Goal: Task Accomplishment & Management: Complete application form

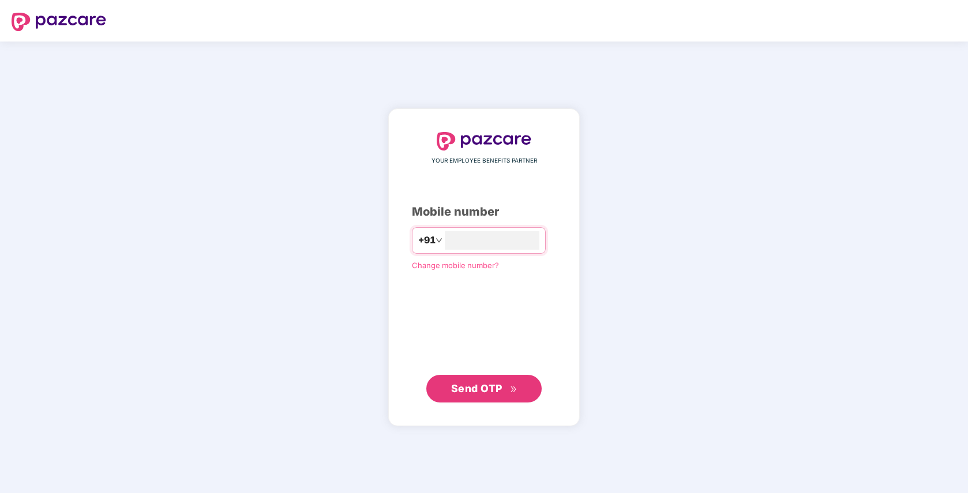
type input "**********"
click at [480, 388] on span "Send OTP" at bounding box center [476, 388] width 51 height 12
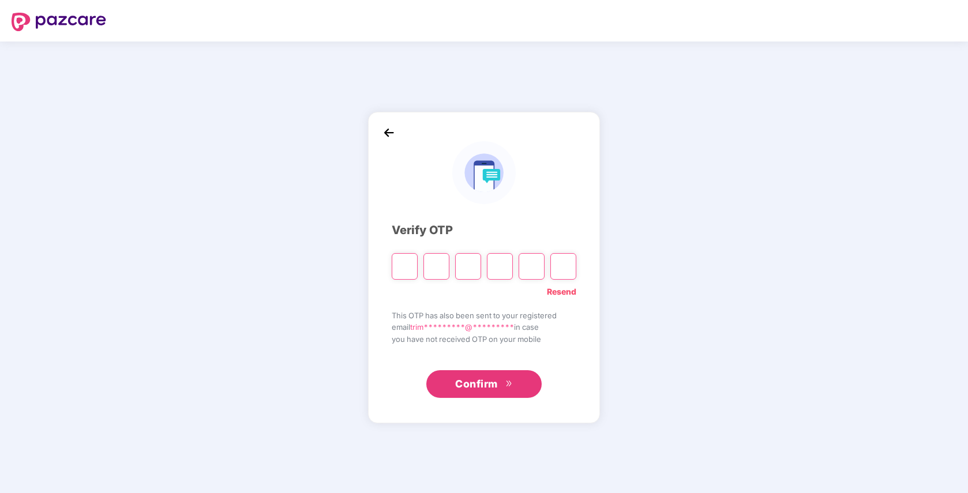
type input "*"
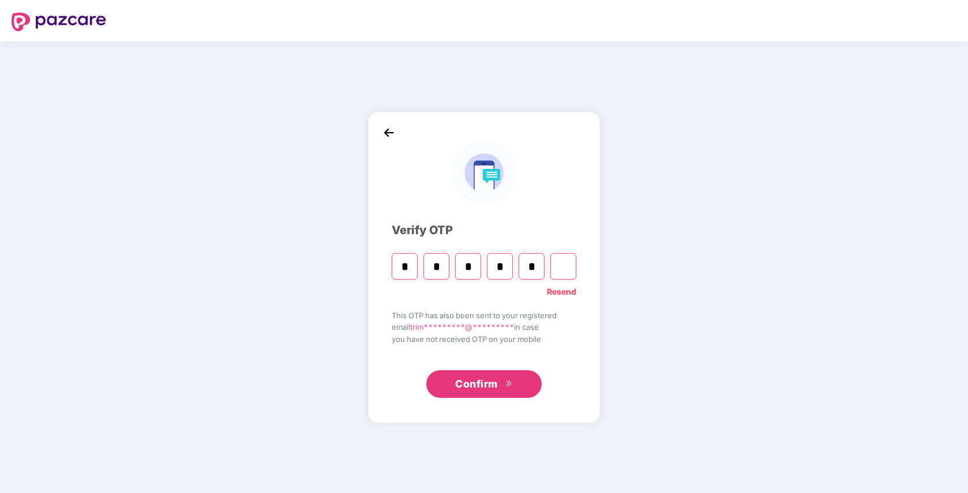
type input "*"
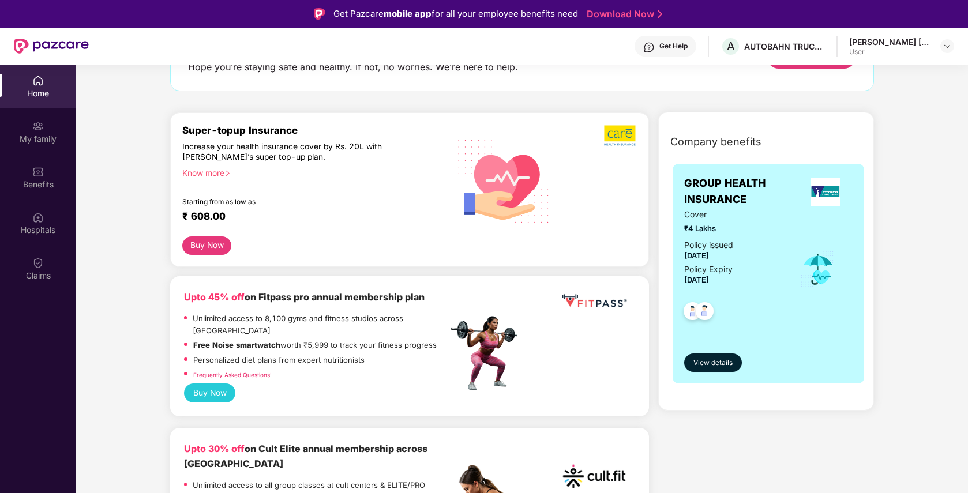
scroll to position [98, 0]
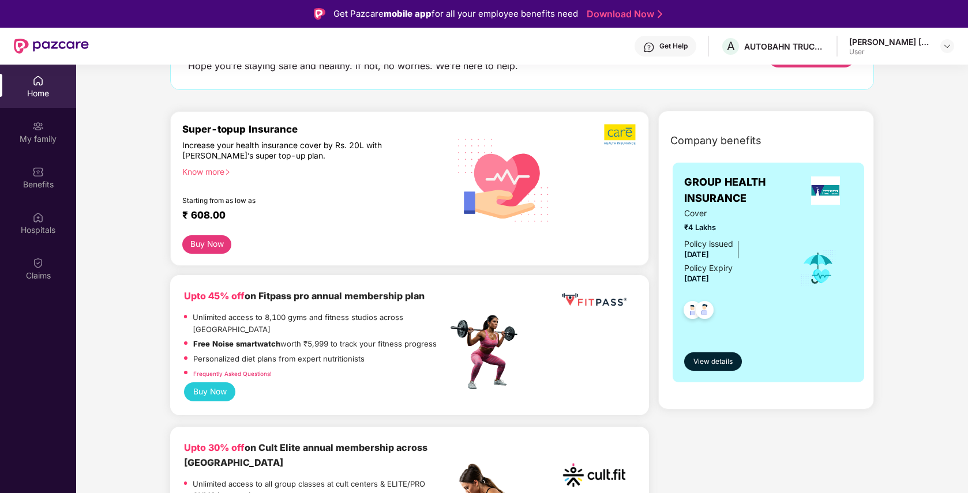
click at [209, 172] on div "Know more" at bounding box center [311, 171] width 258 height 8
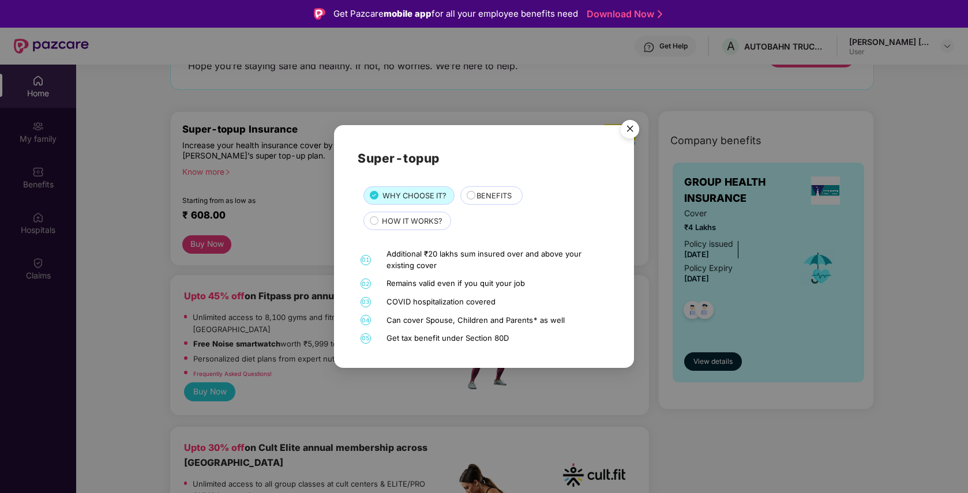
click at [501, 198] on span "BENEFITS" at bounding box center [493, 196] width 35 height 12
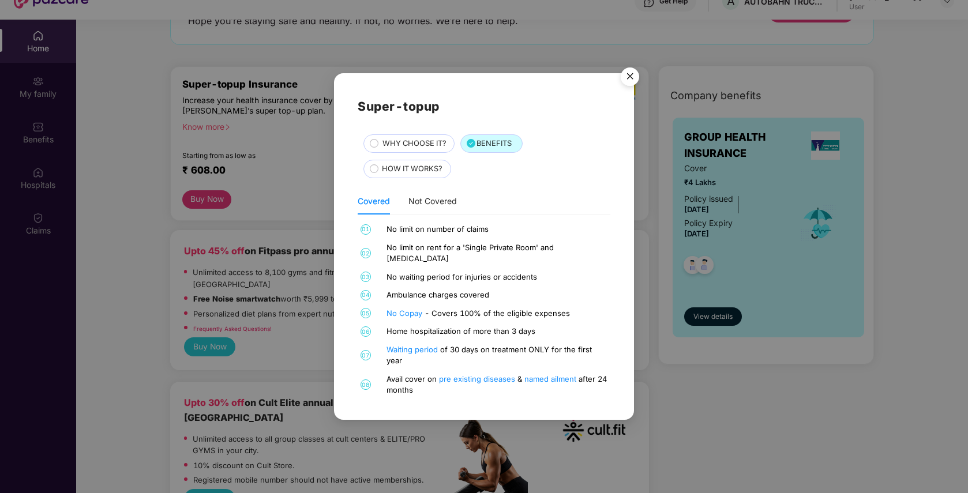
scroll to position [46, 0]
click at [630, 82] on img "Close" at bounding box center [630, 78] width 32 height 32
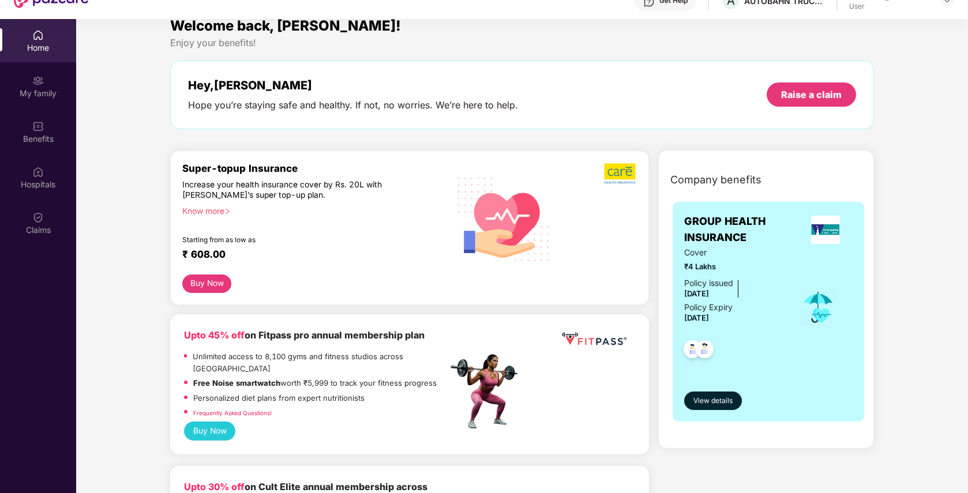
scroll to position [0, 0]
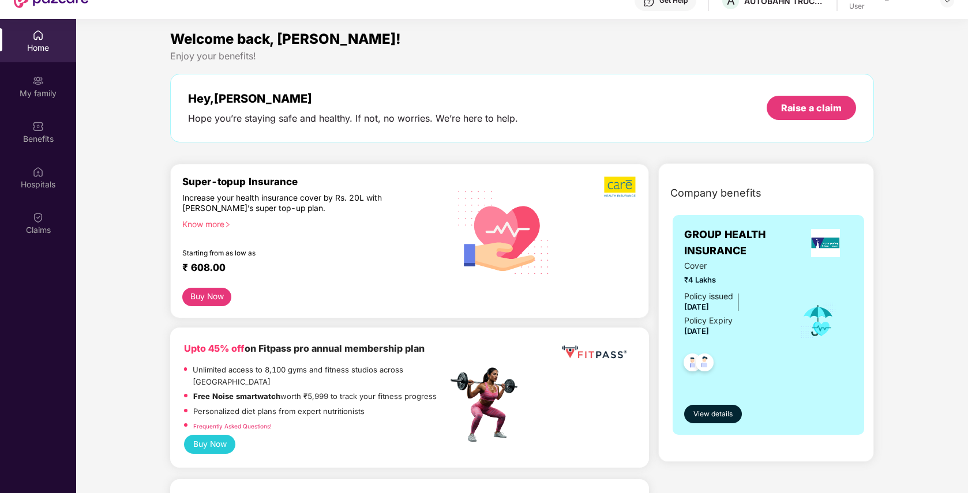
click at [209, 222] on div "Know more" at bounding box center [311, 223] width 258 height 8
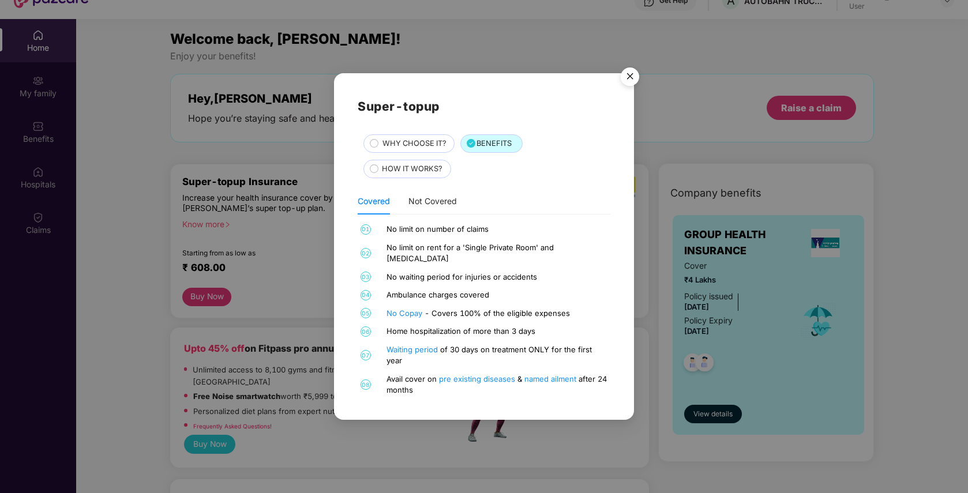
click at [416, 149] on span "WHY CHOOSE IT?" at bounding box center [414, 144] width 64 height 12
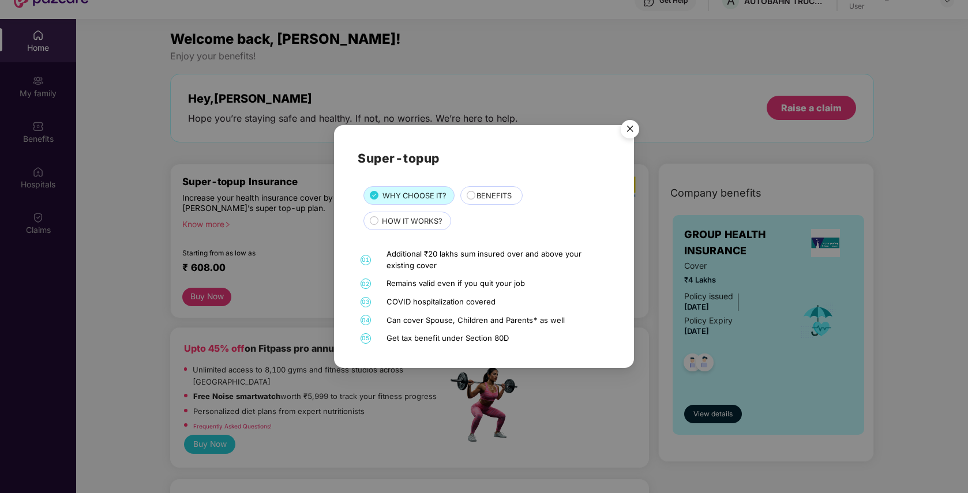
scroll to position [65, 0]
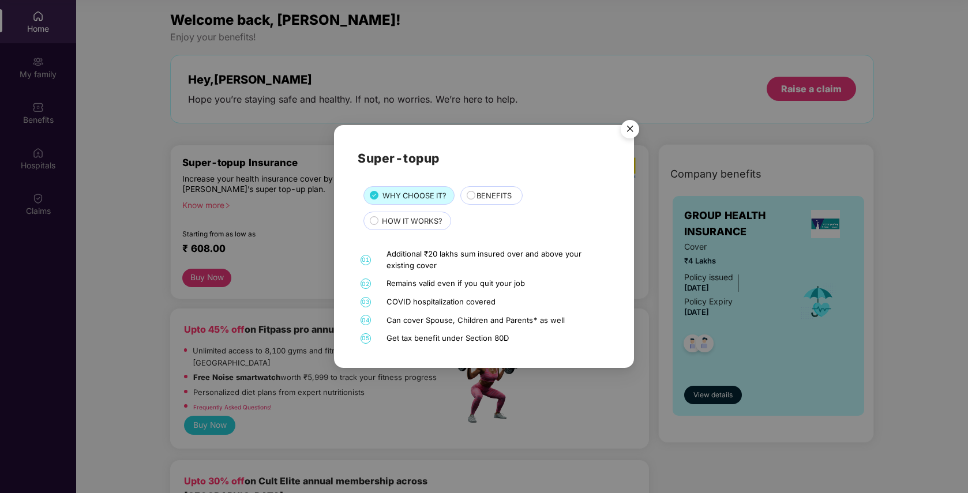
click at [629, 129] on img "Close" at bounding box center [630, 131] width 32 height 32
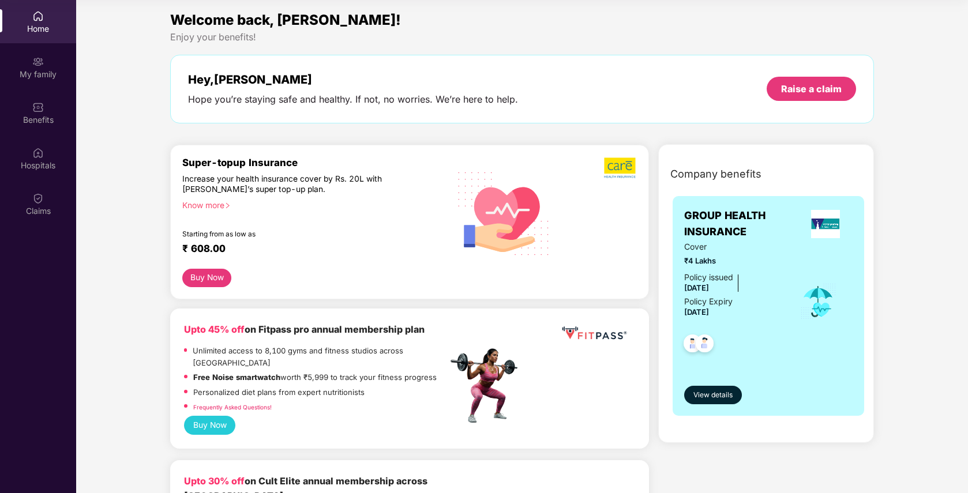
click at [205, 206] on div "Know more" at bounding box center [311, 204] width 258 height 8
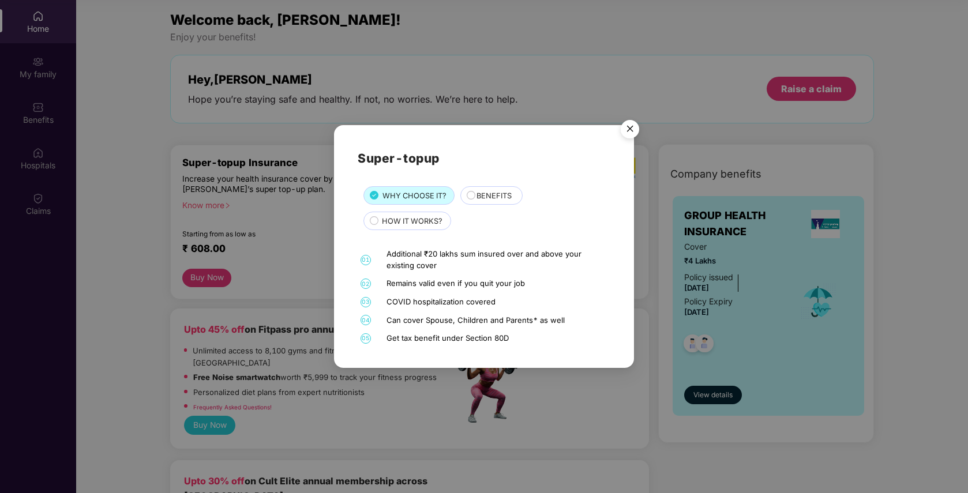
click at [476, 197] on span "BENEFITS" at bounding box center [493, 196] width 35 height 12
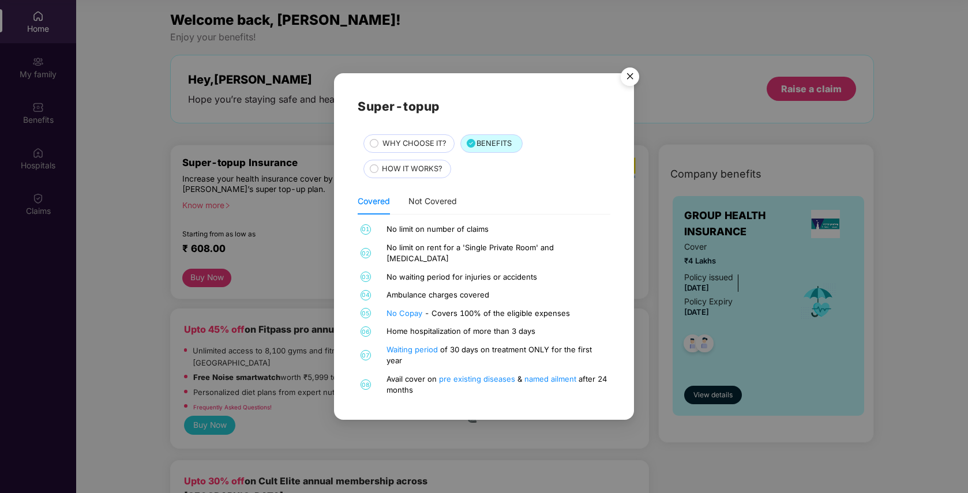
click at [418, 170] on span "HOW IT WORKS?" at bounding box center [412, 169] width 61 height 12
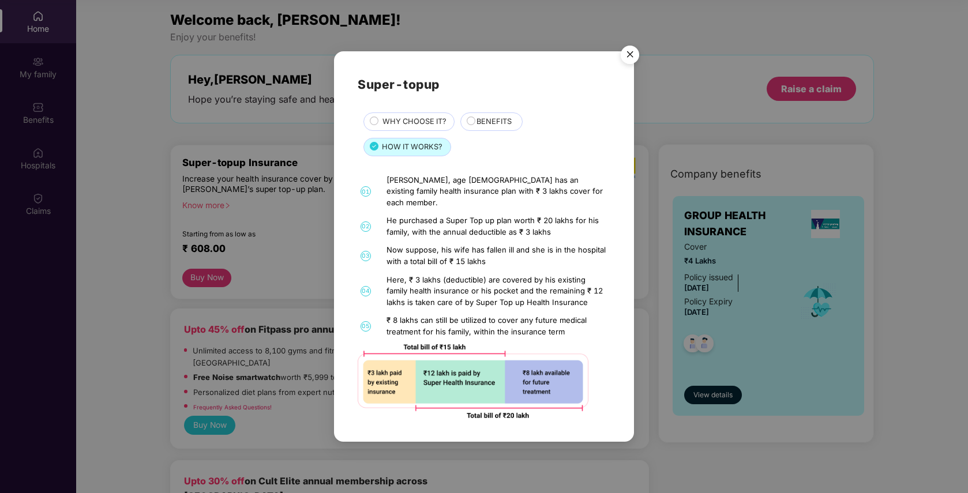
click at [629, 59] on img "Close" at bounding box center [630, 56] width 32 height 32
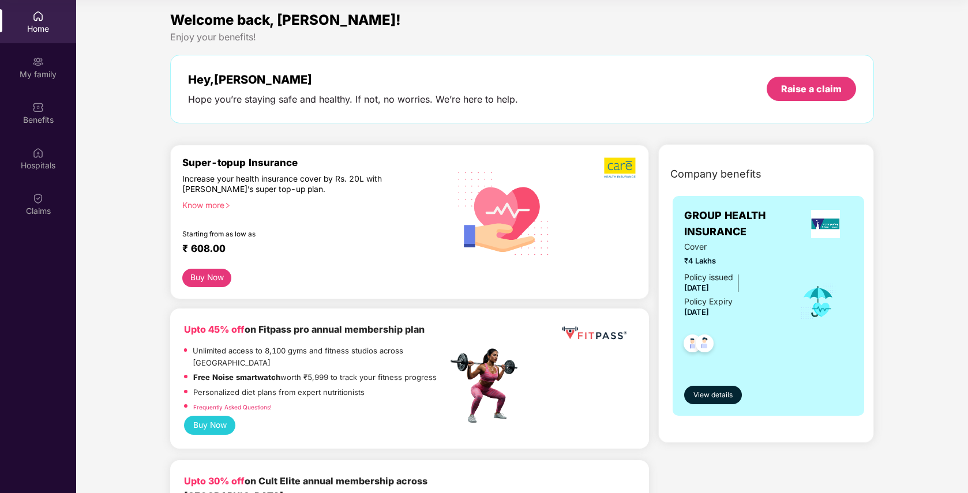
click at [211, 276] on button "Buy Now" at bounding box center [207, 278] width 50 height 18
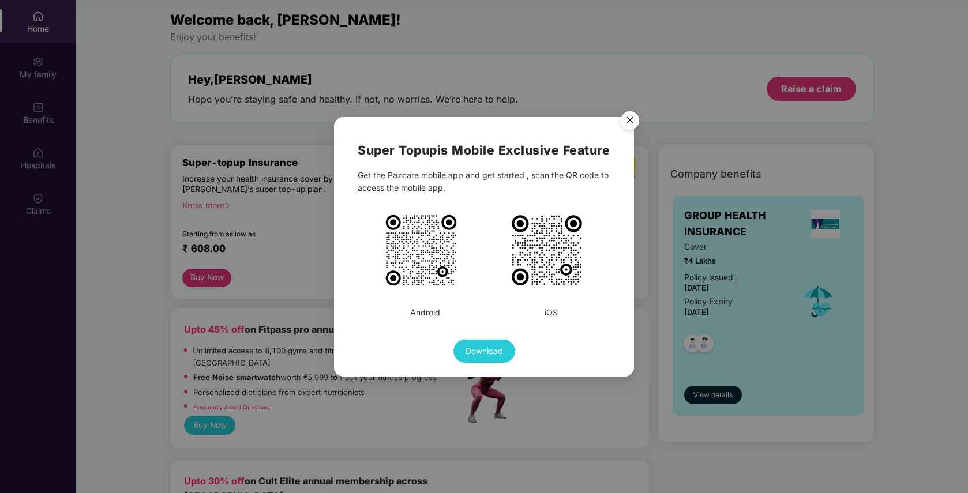
click at [632, 119] on img "Close" at bounding box center [630, 122] width 32 height 32
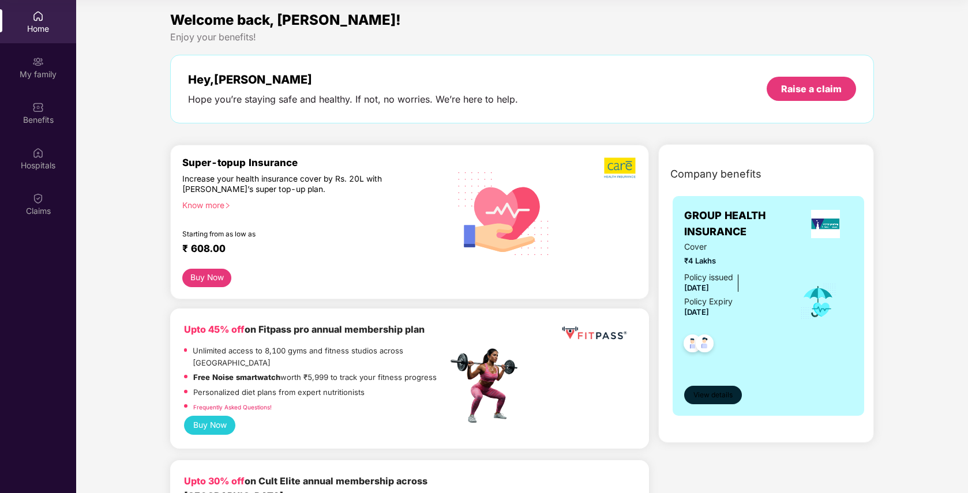
click at [720, 395] on span "View details" at bounding box center [712, 395] width 39 height 11
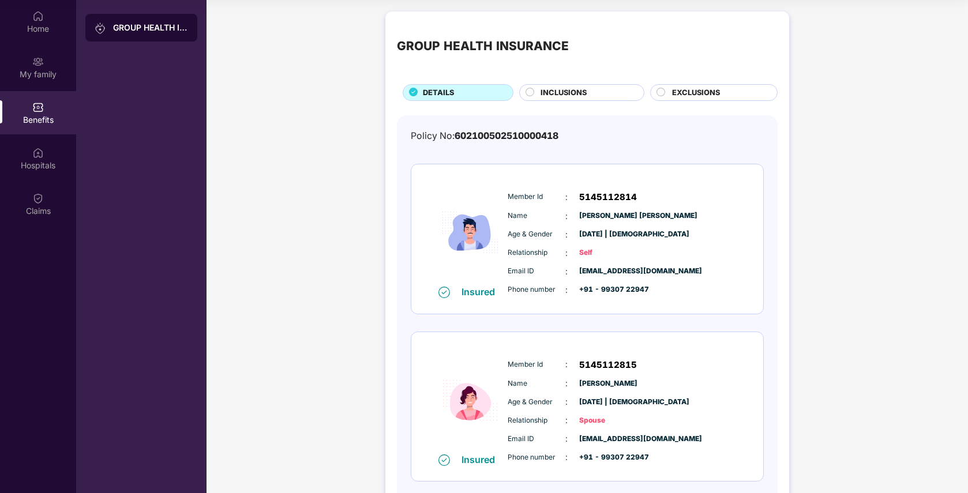
click at [575, 92] on span "INCLUSIONS" at bounding box center [563, 93] width 46 height 12
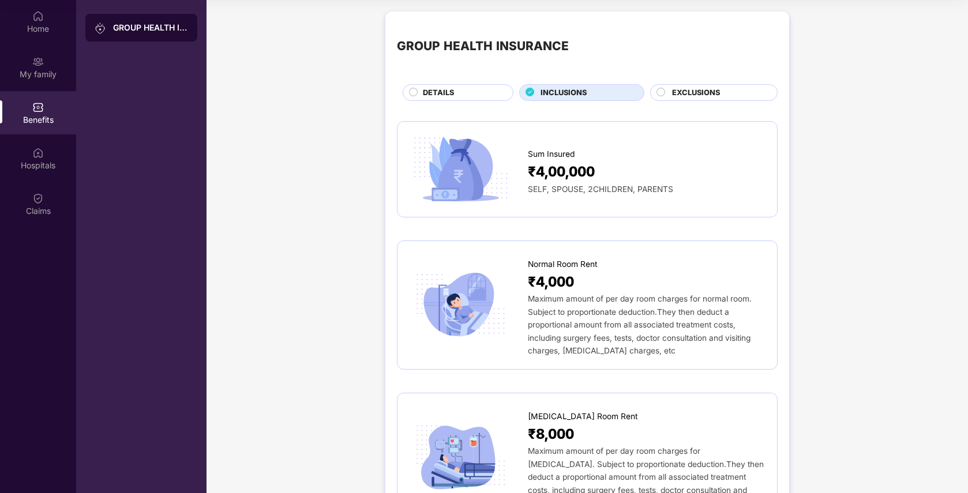
click at [716, 97] on span "EXCLUSIONS" at bounding box center [696, 93] width 48 height 12
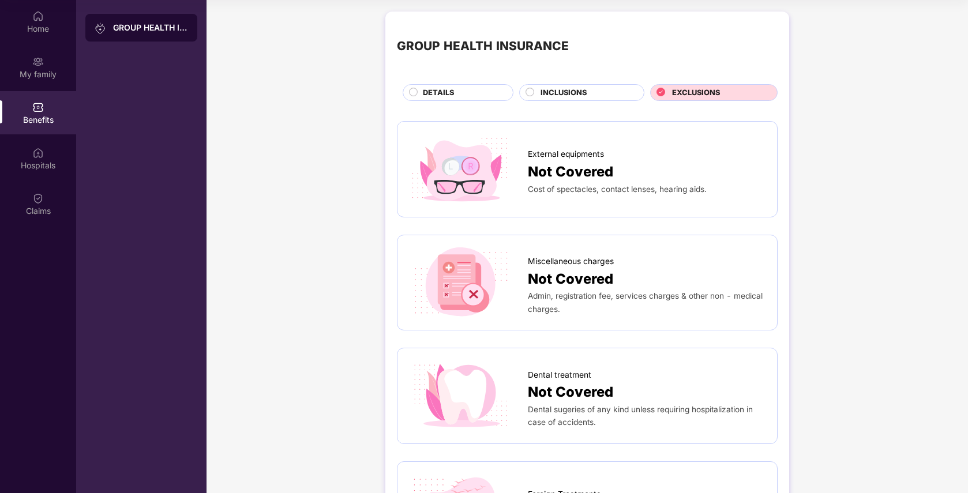
click at [711, 93] on span "EXCLUSIONS" at bounding box center [696, 93] width 48 height 12
click at [545, 94] on span "INCLUSIONS" at bounding box center [563, 93] width 46 height 12
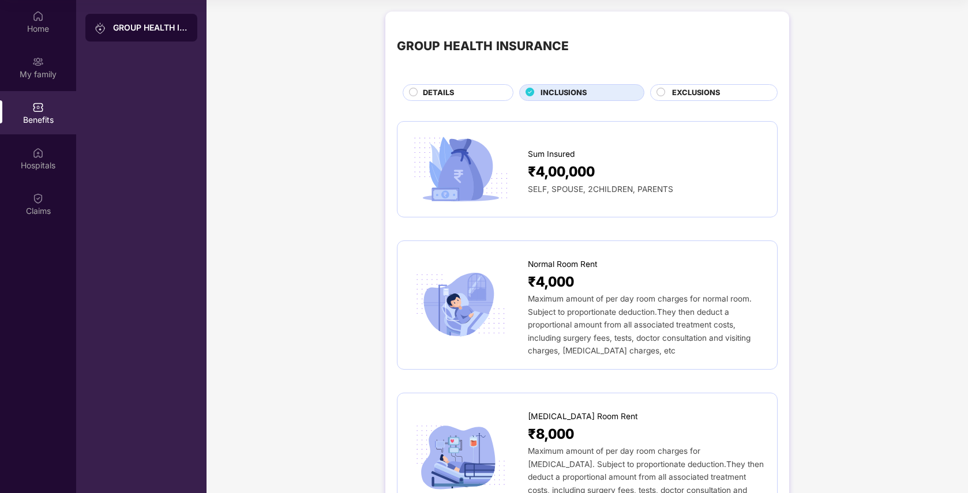
click at [446, 91] on span "DETAILS" at bounding box center [438, 93] width 31 height 12
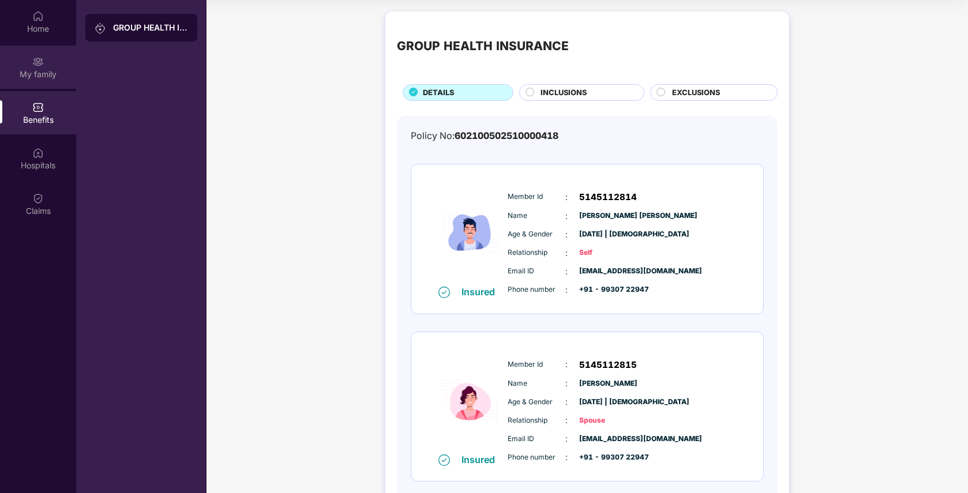
click at [46, 63] on div "My family" at bounding box center [38, 67] width 76 height 43
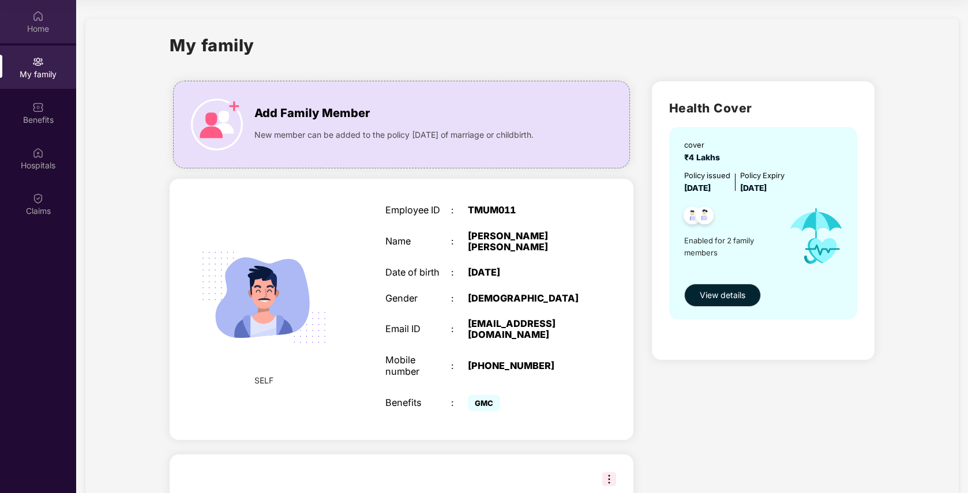
click at [32, 16] on img at bounding box center [38, 16] width 12 height 12
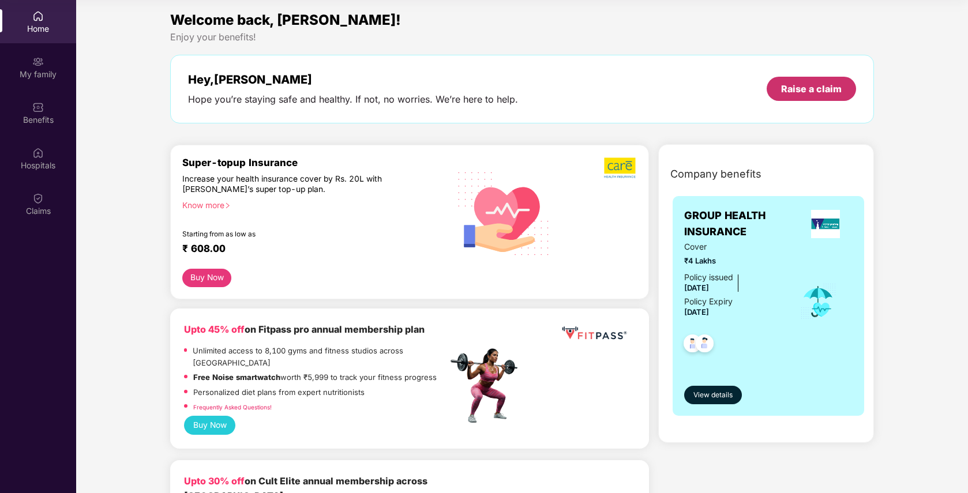
click at [803, 88] on div "Raise a claim" at bounding box center [811, 88] width 61 height 13
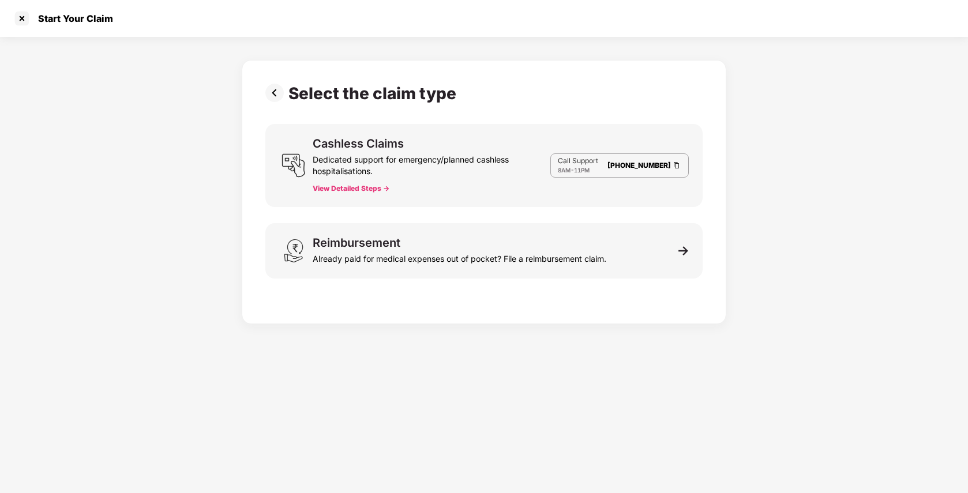
scroll to position [28, 0]
click at [360, 190] on button "View Detailed Steps ->" at bounding box center [351, 188] width 77 height 9
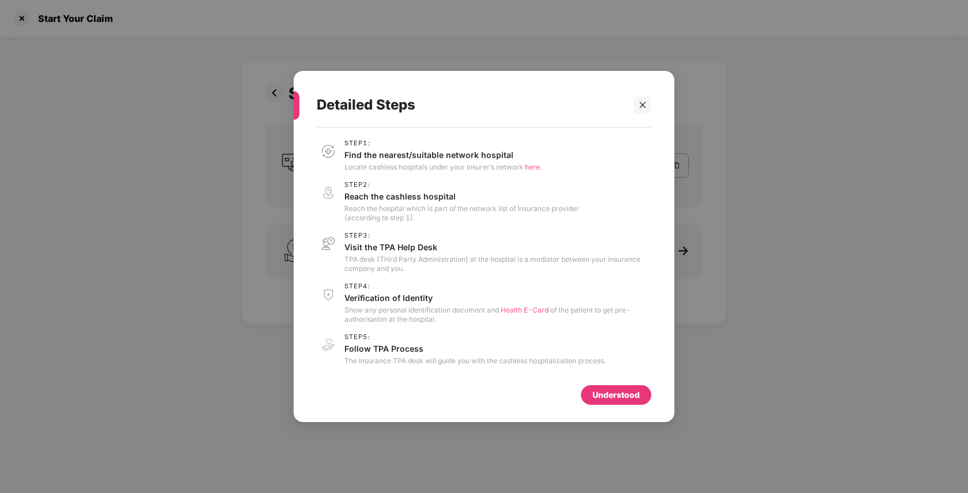
click at [618, 395] on div "Understood" at bounding box center [615, 395] width 47 height 13
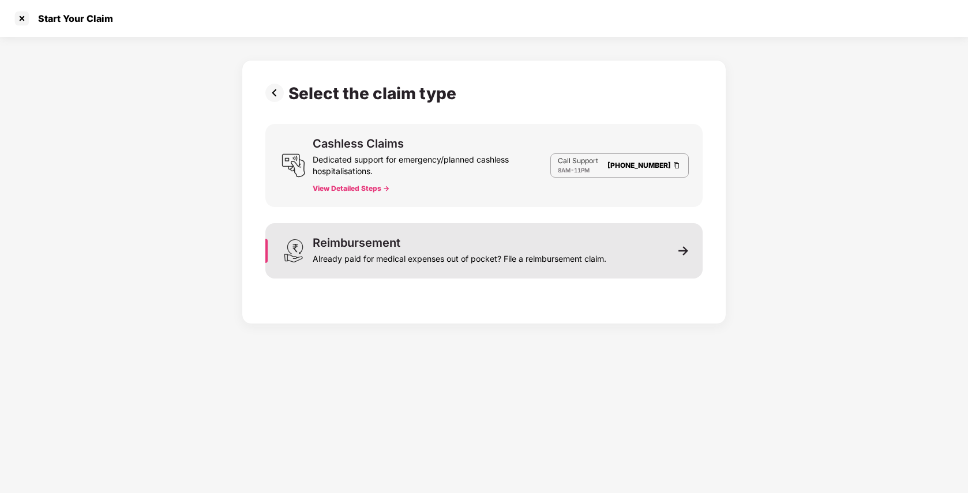
click at [363, 246] on div "Reimbursement" at bounding box center [357, 243] width 88 height 12
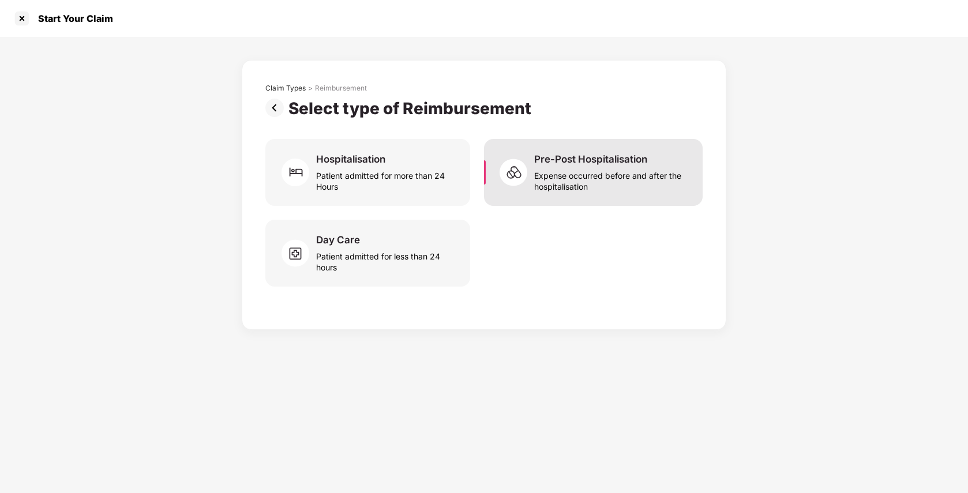
click at [625, 166] on div "Expense occurred before and after the hospitalisation" at bounding box center [611, 179] width 155 height 27
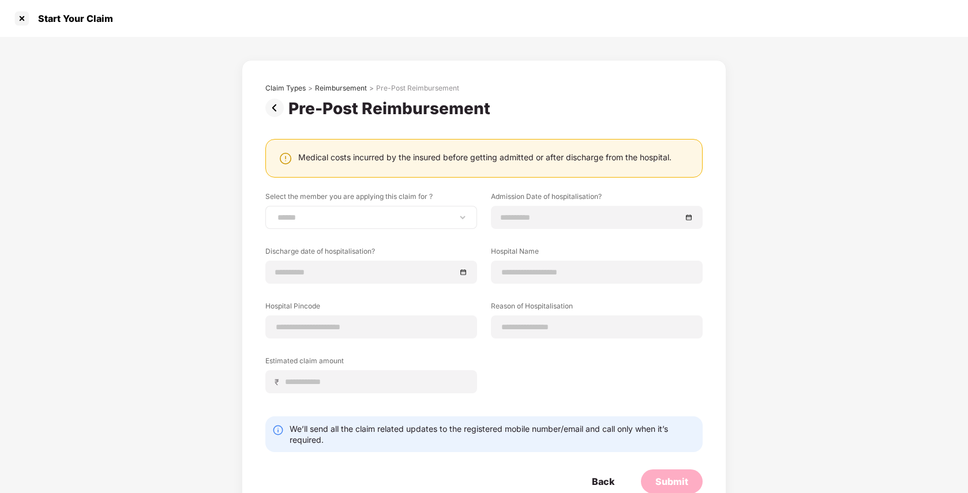
click at [368, 211] on div "**********" at bounding box center [371, 217] width 212 height 23
click at [363, 219] on select "**********" at bounding box center [371, 217] width 192 height 9
select select "**********"
click at [275, 213] on select "**********" at bounding box center [371, 217] width 192 height 9
click at [546, 211] on input at bounding box center [591, 217] width 181 height 13
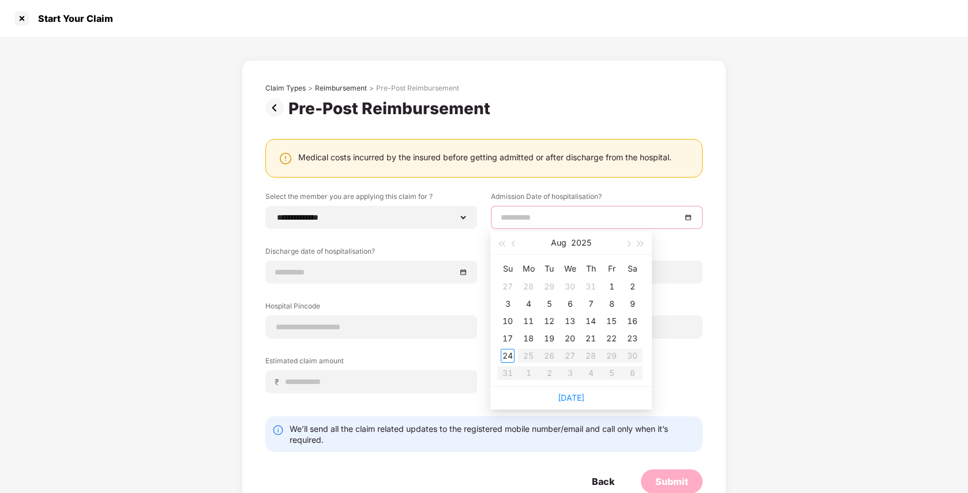
click at [640, 188] on div "**********" at bounding box center [483, 289] width 437 height 410
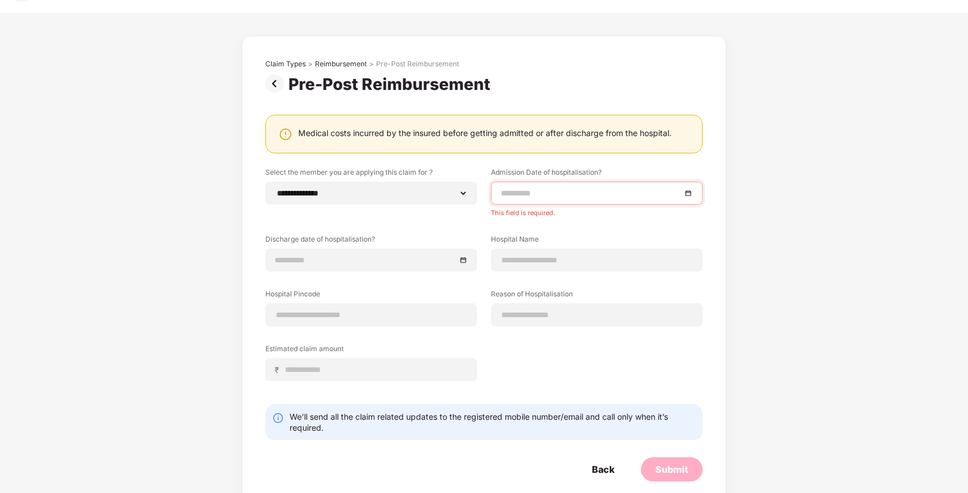
scroll to position [42, 0]
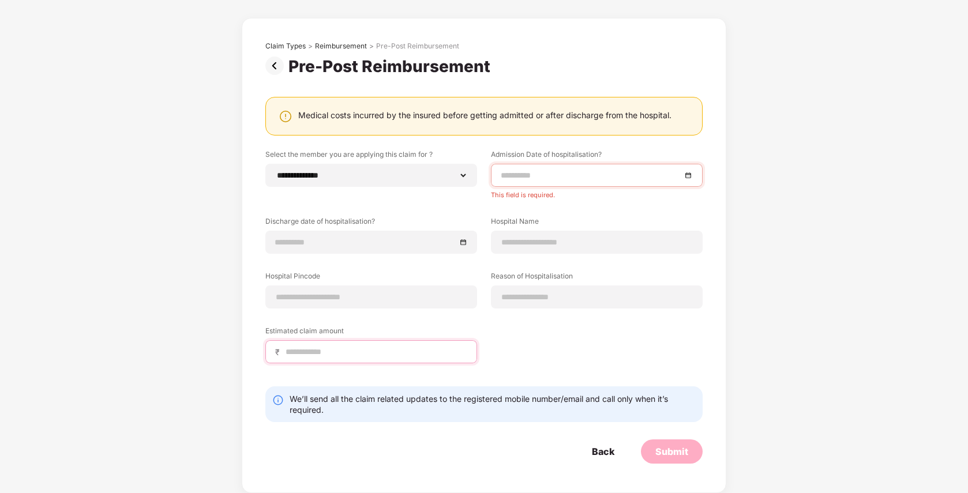
click at [386, 353] on input at bounding box center [375, 352] width 183 height 12
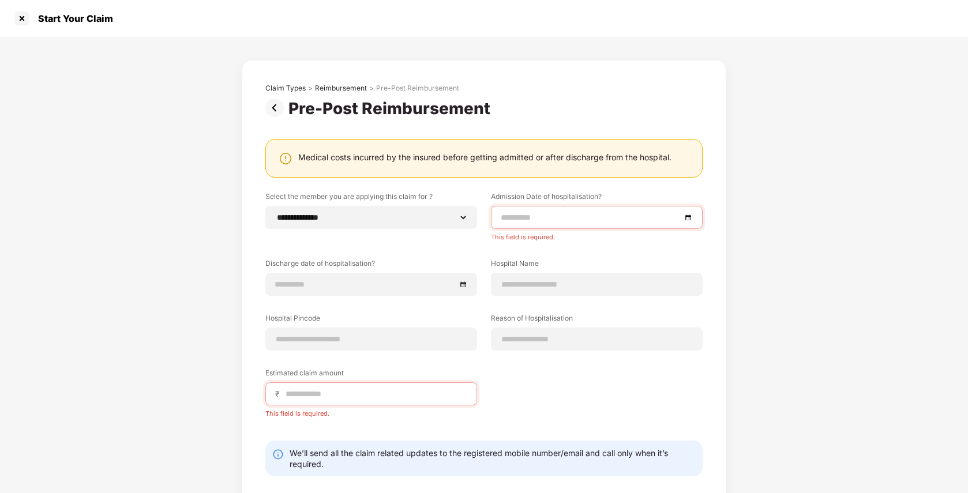
click at [272, 105] on img at bounding box center [276, 108] width 23 height 18
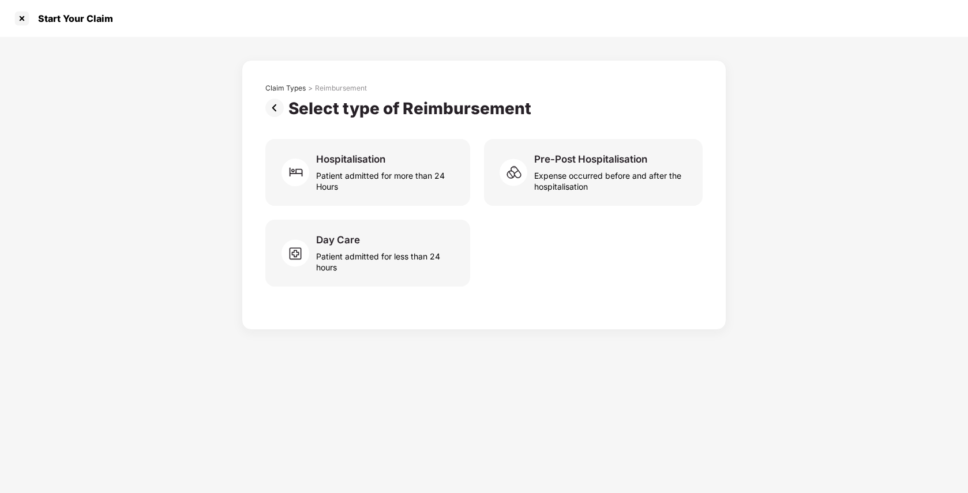
click at [272, 105] on img at bounding box center [276, 108] width 23 height 18
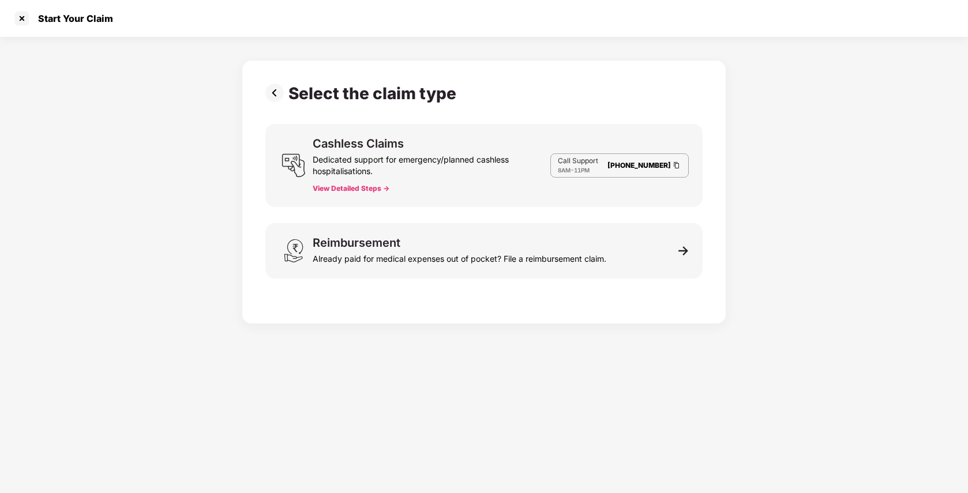
click at [276, 93] on img at bounding box center [276, 93] width 23 height 18
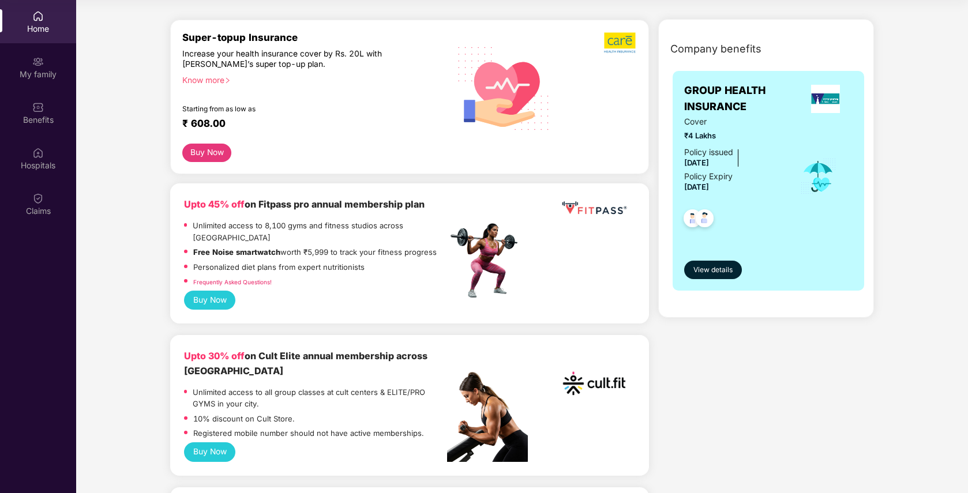
scroll to position [128, 0]
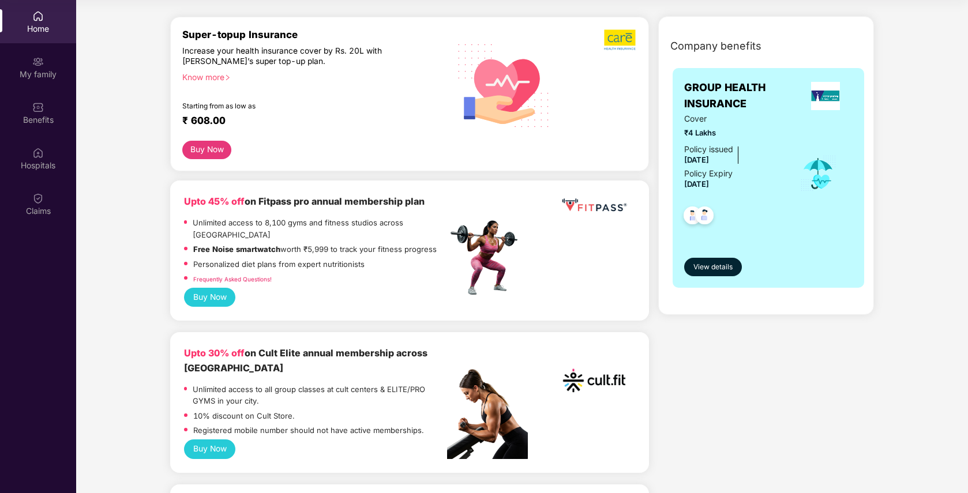
click at [213, 288] on button "Buy Now" at bounding box center [210, 298] width 52 height 20
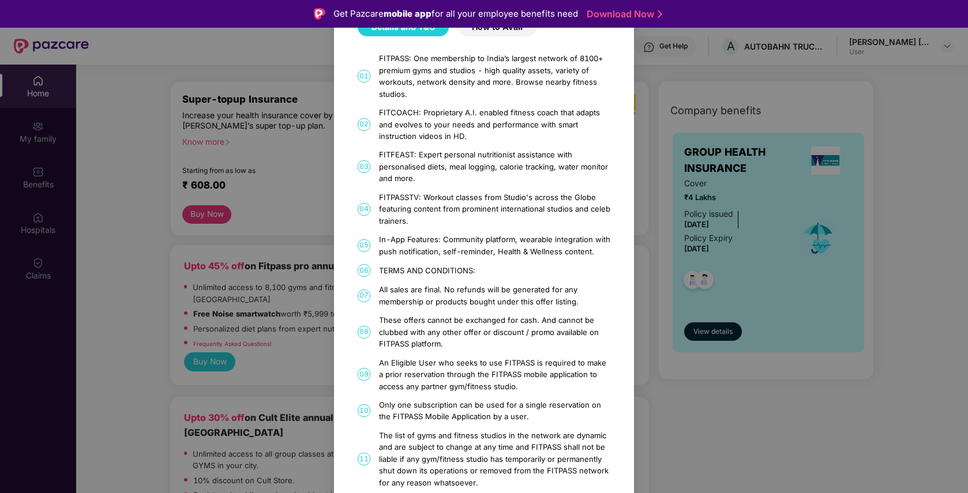
scroll to position [0, 0]
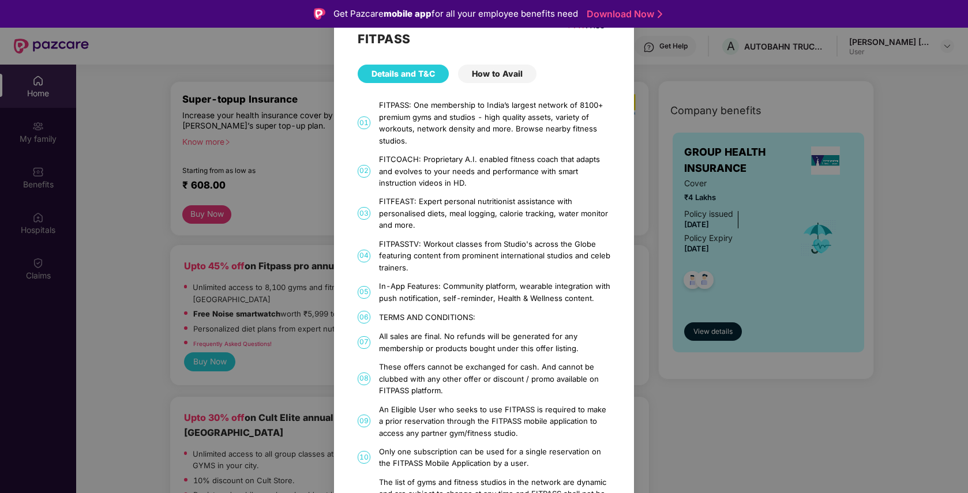
click at [869, 121] on div "FITPASS Details and T&C How to Avail 01 FITPASS: One membership to India’s larg…" at bounding box center [484, 246] width 968 height 493
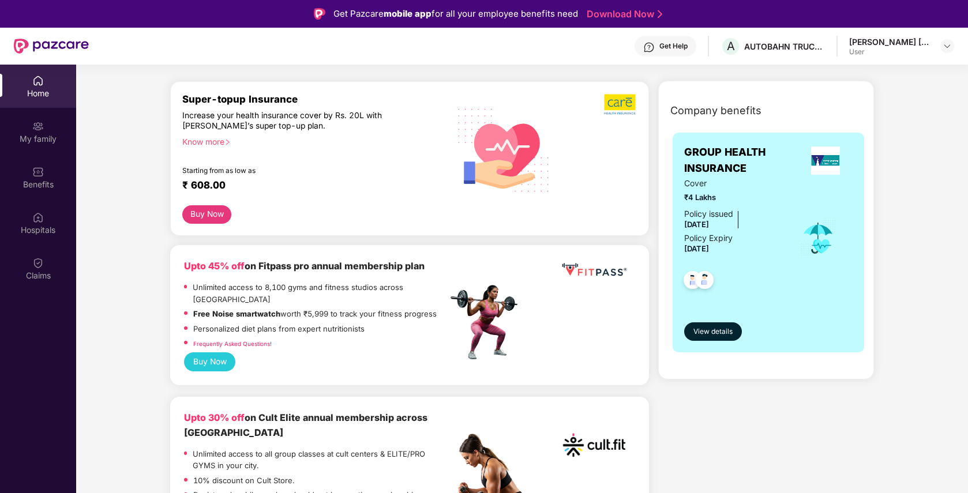
scroll to position [145, 0]
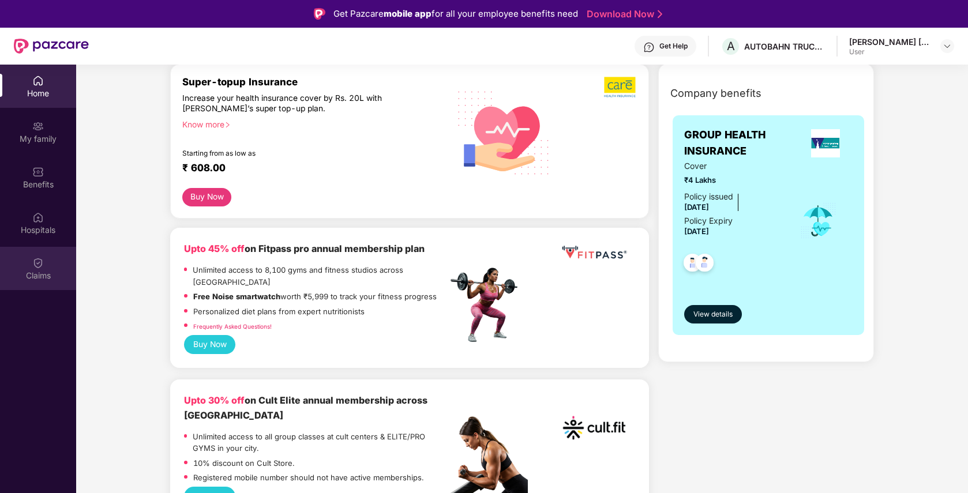
click at [44, 269] on div "Claims" at bounding box center [38, 268] width 76 height 43
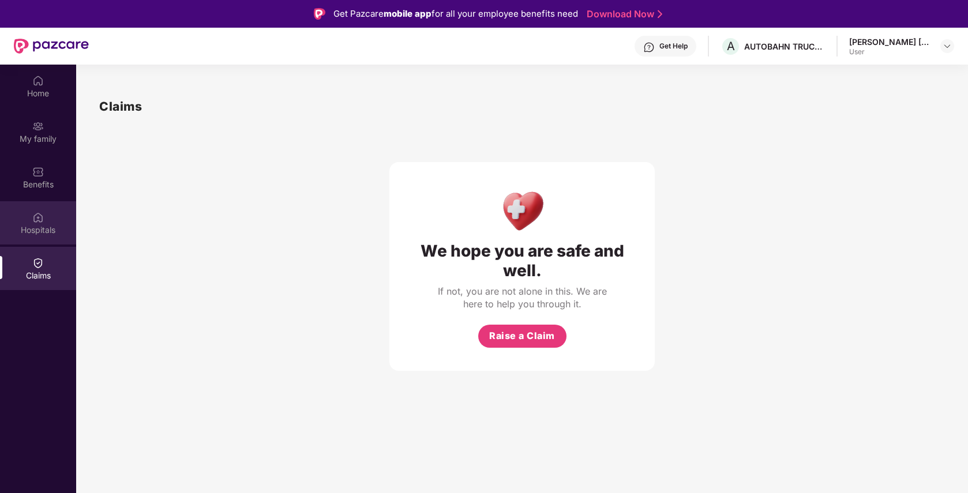
click at [41, 220] on img at bounding box center [38, 218] width 12 height 12
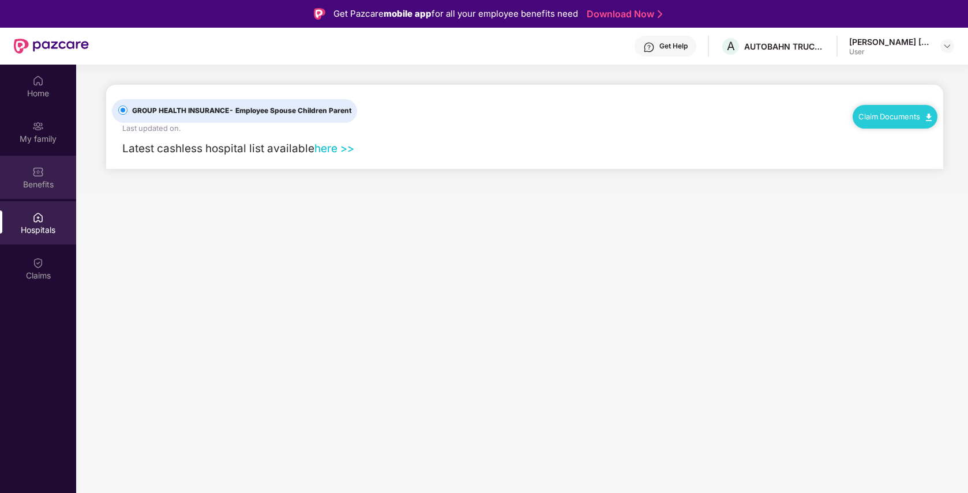
click at [38, 174] on img at bounding box center [38, 172] width 12 height 12
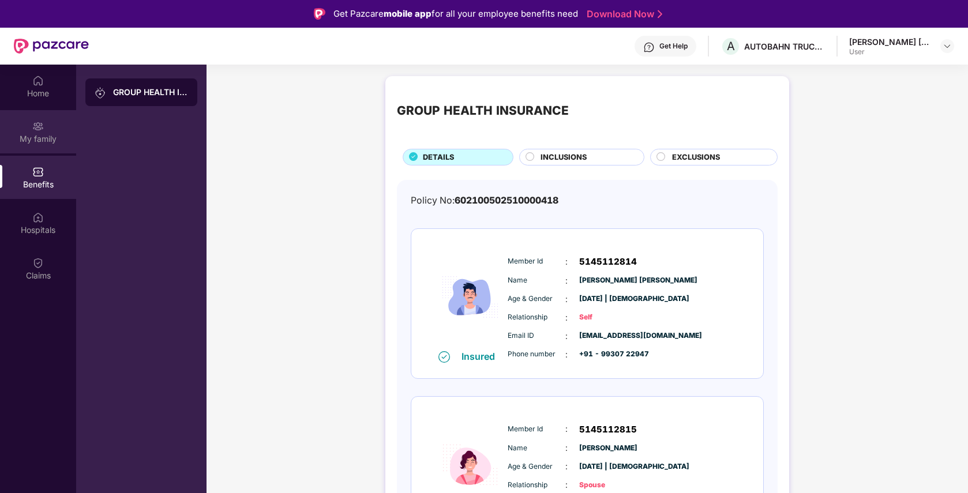
click at [41, 134] on div "My family" at bounding box center [38, 139] width 76 height 12
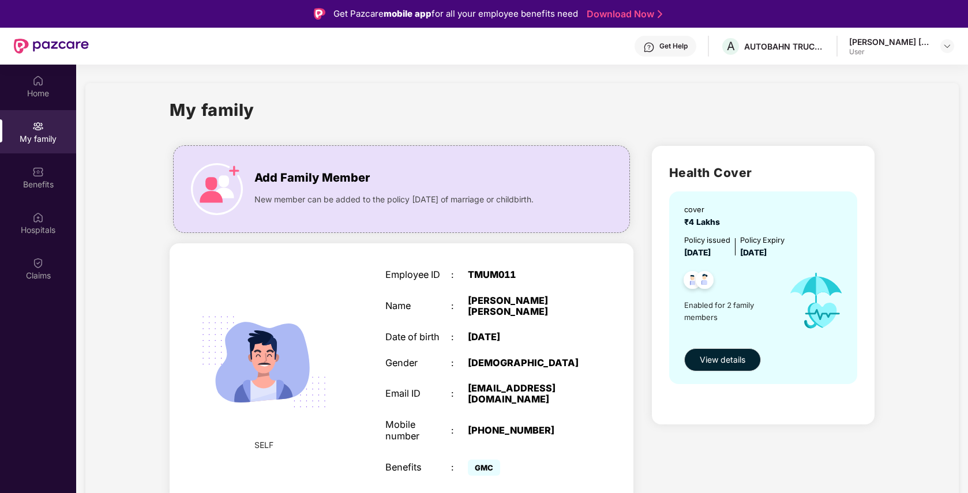
click at [673, 45] on div "Get Help" at bounding box center [673, 46] width 28 height 9
click at [779, 100] on div "My family" at bounding box center [522, 117] width 705 height 40
click at [32, 97] on div "Home" at bounding box center [38, 94] width 76 height 12
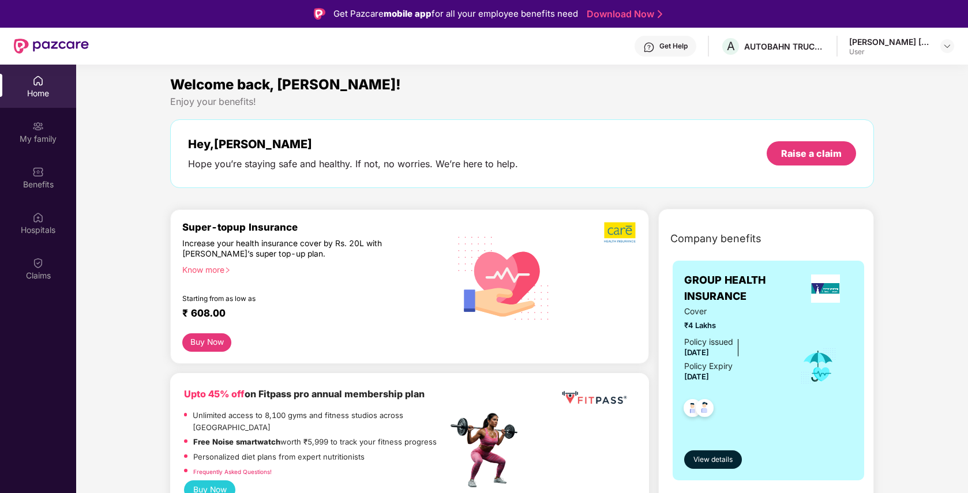
click at [668, 45] on div "Get Help" at bounding box center [673, 46] width 28 height 9
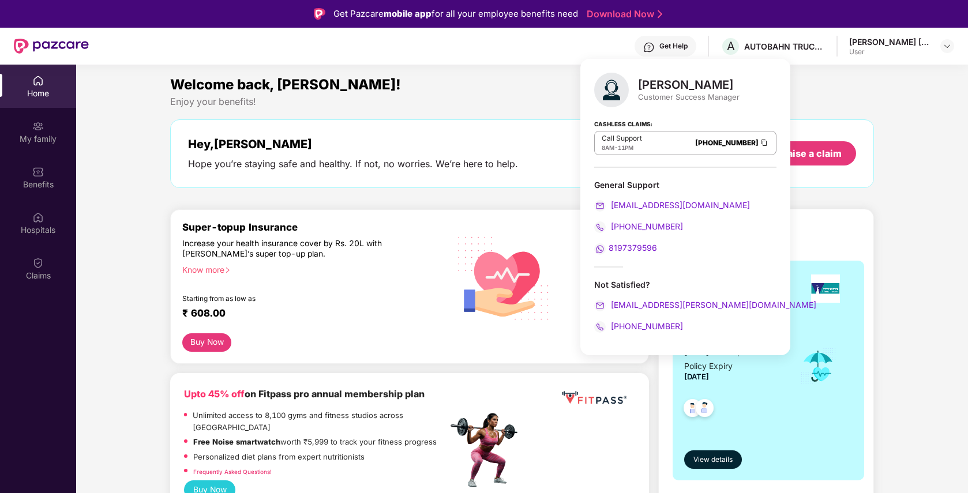
click at [786, 86] on div "Welcome back, [PERSON_NAME]!" at bounding box center [522, 85] width 704 height 22
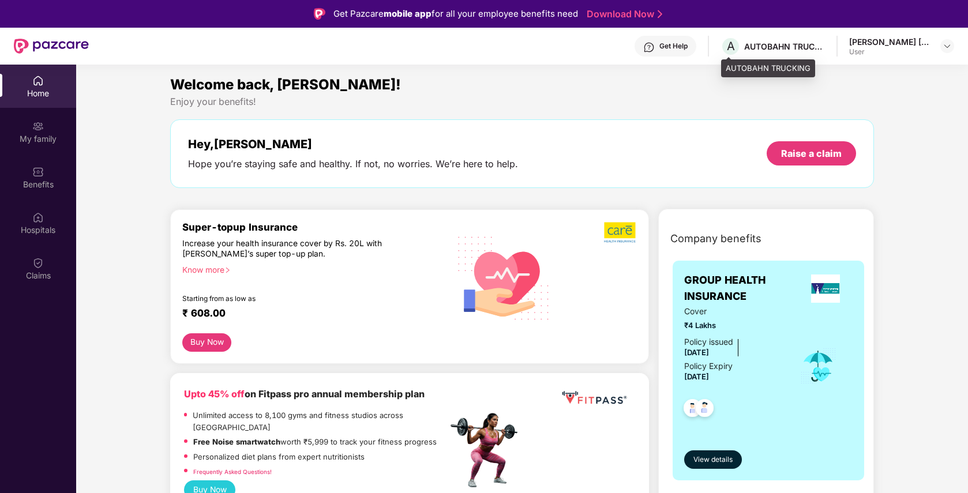
click at [786, 46] on div "AUTOBAHN TRUCKING" at bounding box center [784, 46] width 81 height 11
click at [744, 47] on div "A AUTOBAHN TRUCKING" at bounding box center [772, 46] width 104 height 20
click at [728, 43] on span "A" at bounding box center [731, 46] width 8 height 14
click at [943, 46] on img at bounding box center [947, 46] width 9 height 9
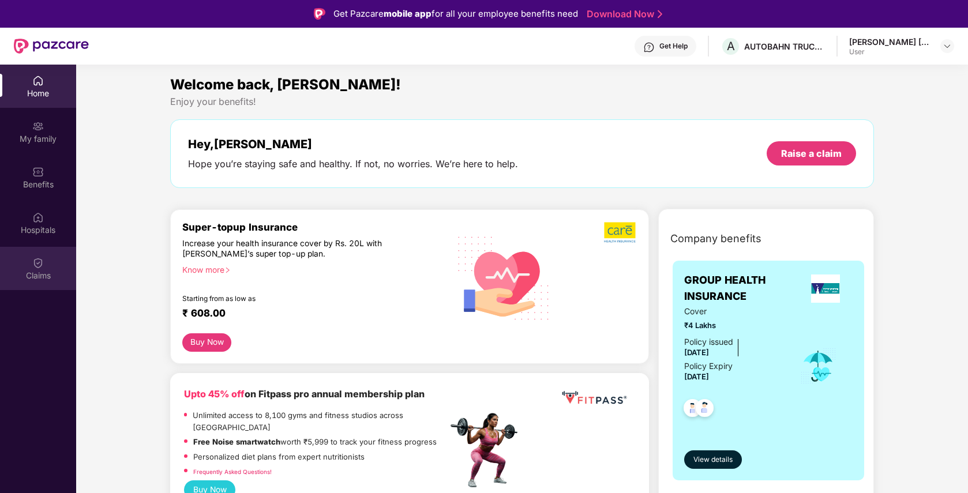
click at [32, 261] on img at bounding box center [38, 263] width 12 height 12
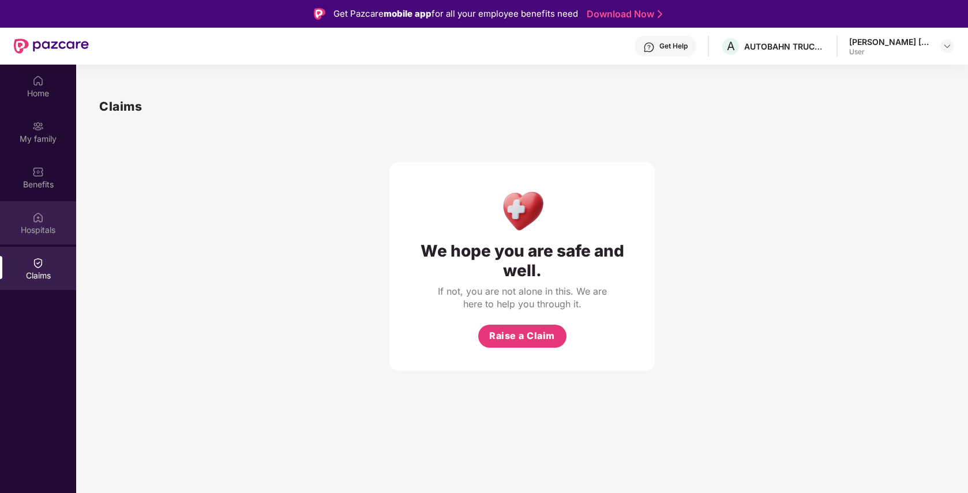
click at [40, 226] on div "Hospitals" at bounding box center [38, 230] width 76 height 12
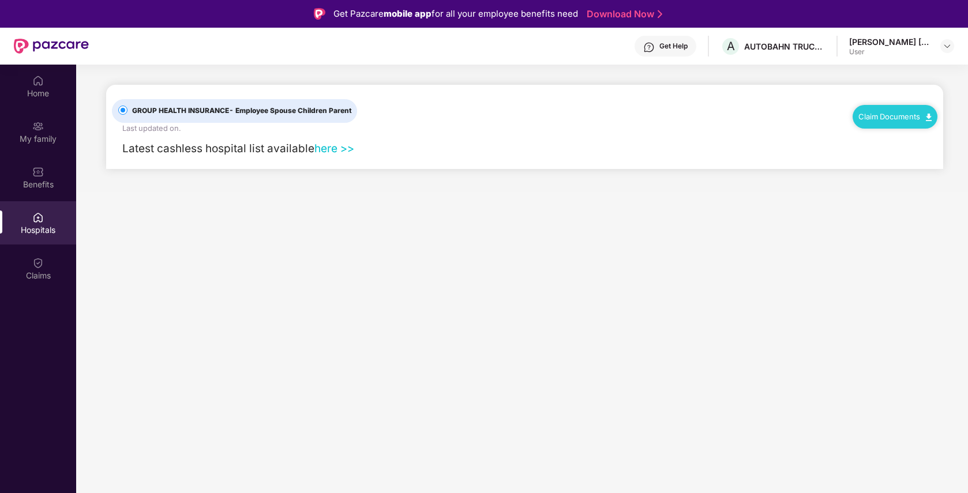
click at [322, 143] on link "here >>" at bounding box center [334, 148] width 40 height 13
